Goal: Browse casually: Explore the website without a specific task or goal

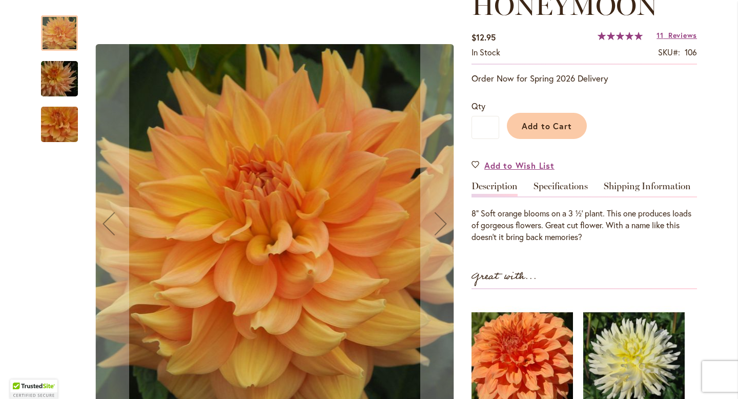
scroll to position [160, 0]
click at [68, 90] on img "Honeymoon" at bounding box center [60, 78] width 74 height 49
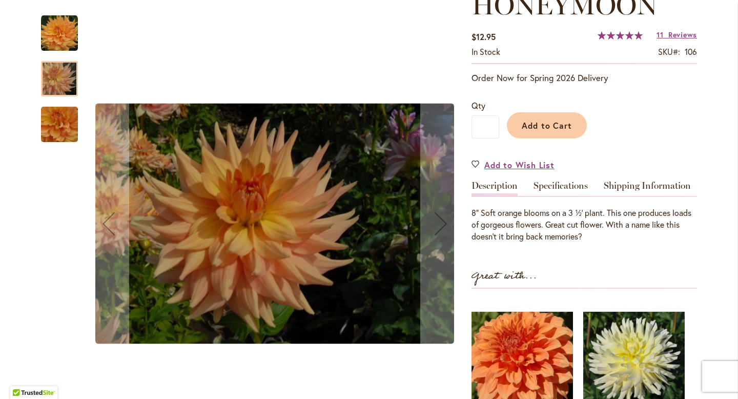
click at [64, 106] on div "Honeymoon" at bounding box center [59, 119] width 37 height 46
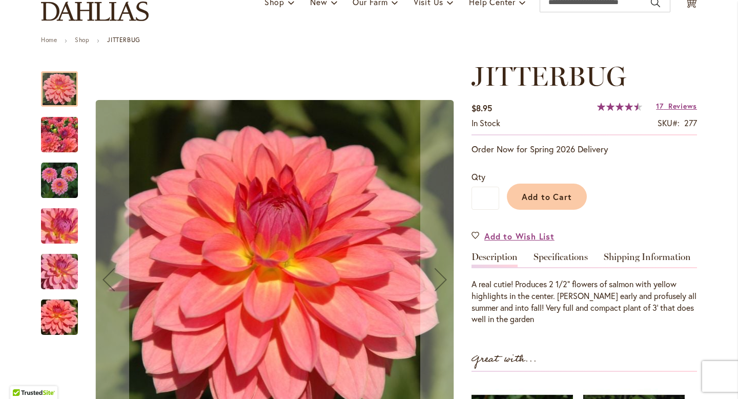
scroll to position [182, 0]
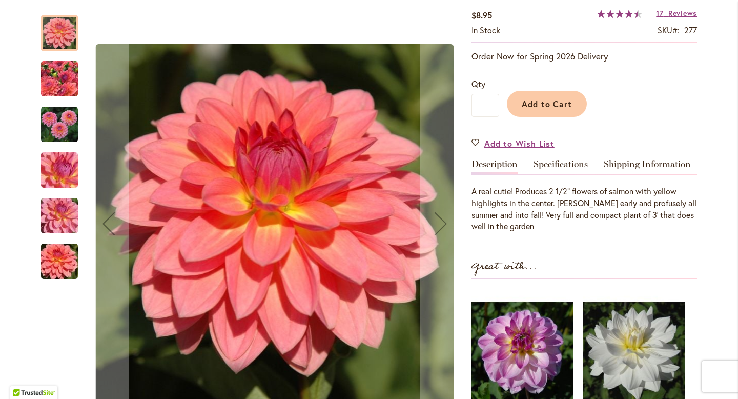
click at [64, 78] on img "JITTERBUG" at bounding box center [60, 78] width 74 height 55
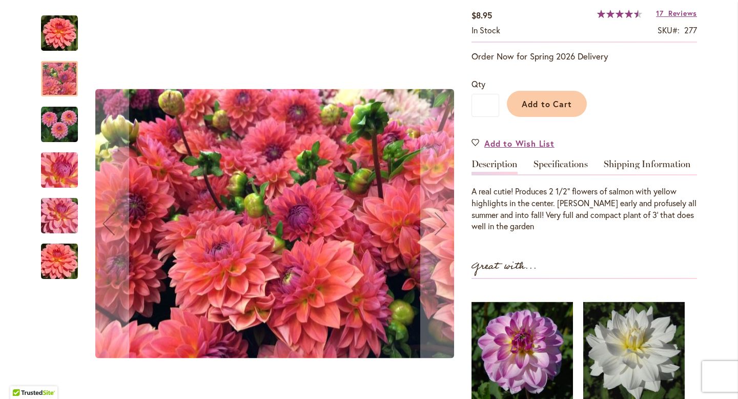
click at [63, 111] on img "JITTERBUG" at bounding box center [59, 124] width 37 height 37
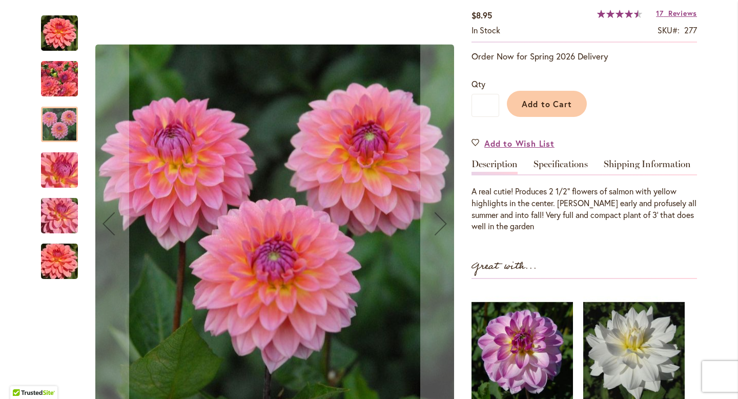
click at [62, 132] on div at bounding box center [59, 124] width 37 height 35
click at [60, 168] on img "JITTERBUG" at bounding box center [60, 169] width 74 height 55
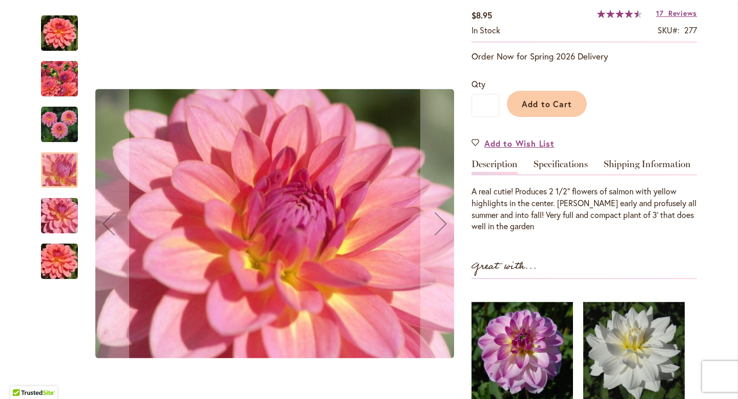
click at [58, 192] on div "JITTERBUG" at bounding box center [64, 211] width 47 height 46
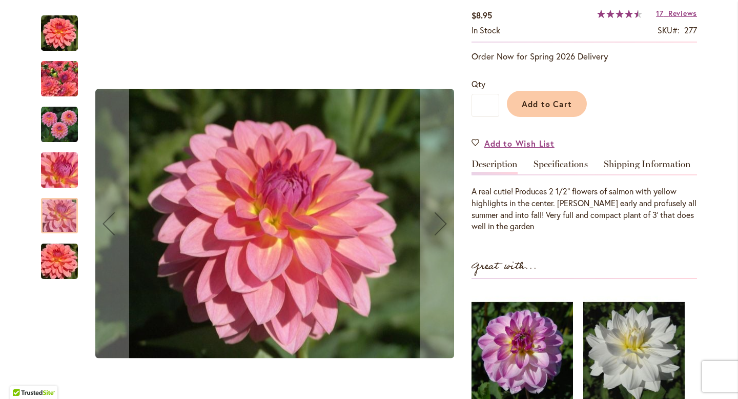
click at [56, 216] on div at bounding box center [59, 215] width 37 height 35
